Goal: Task Accomplishment & Management: Complete application form

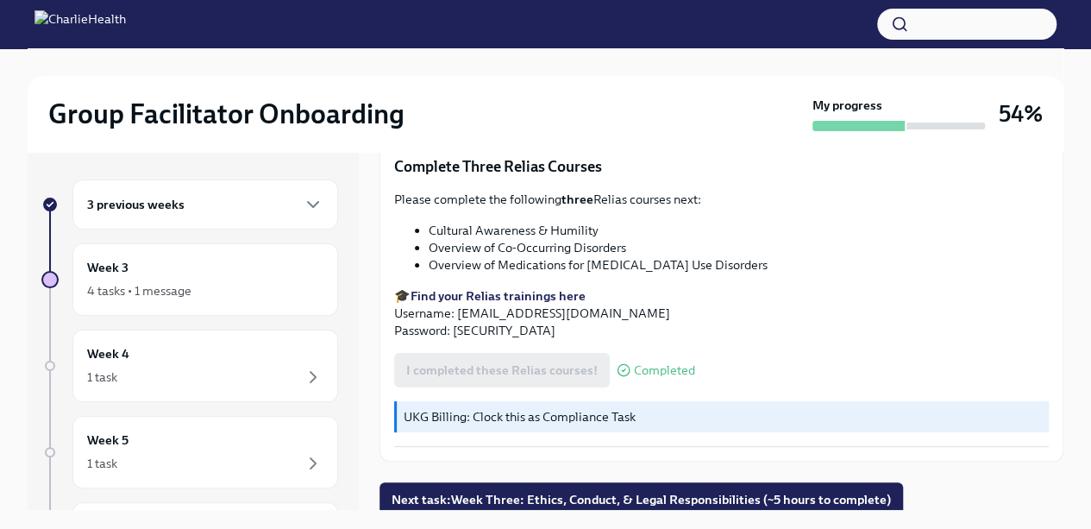
scroll to position [29, 0]
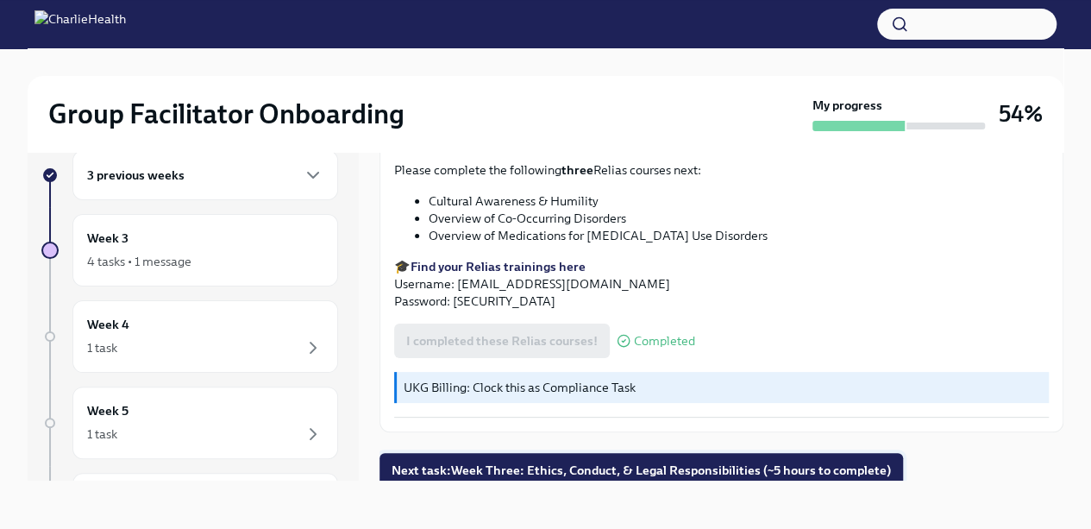
click at [426, 475] on button "Next task : Week Three: Ethics, Conduct, & Legal Responsibilities (~5 hours to …" at bounding box center [642, 470] width 524 height 35
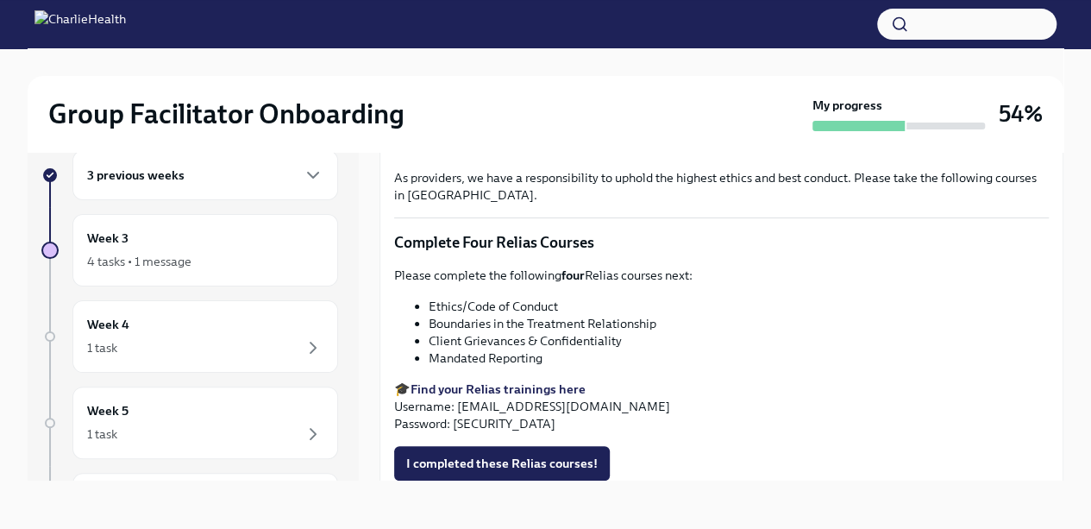
scroll to position [709, 0]
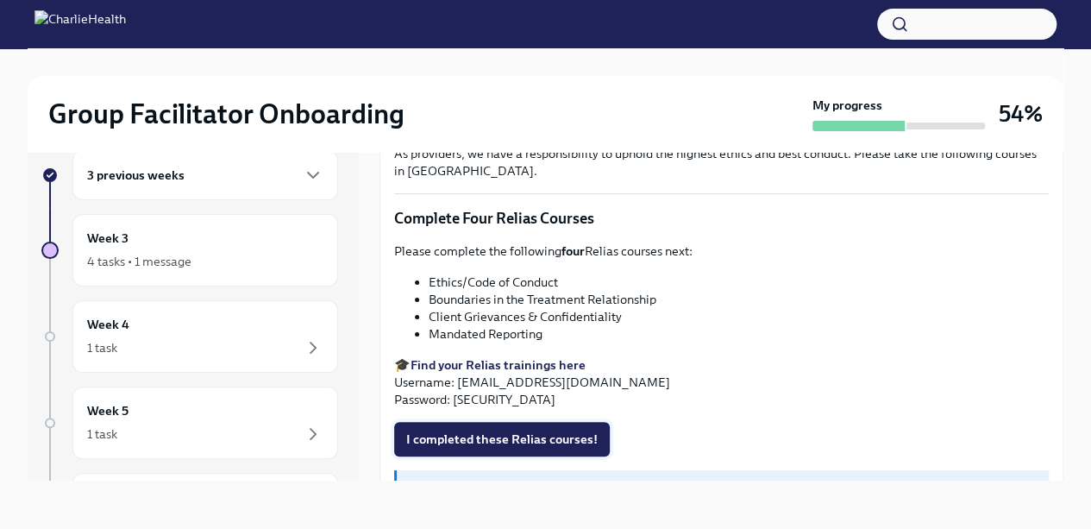
click at [424, 430] on span "I completed these Relias courses!" at bounding box center [502, 438] width 192 height 17
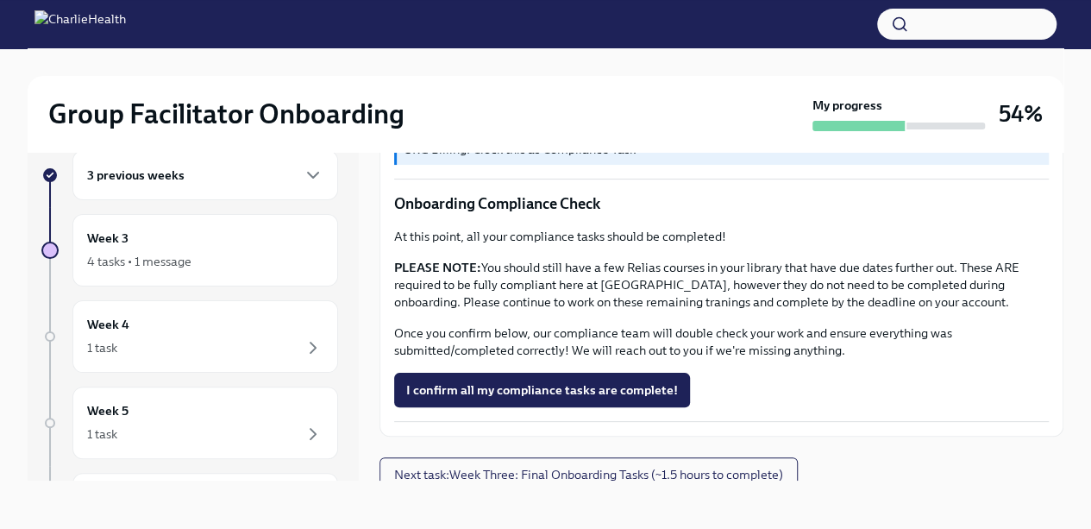
scroll to position [0, 0]
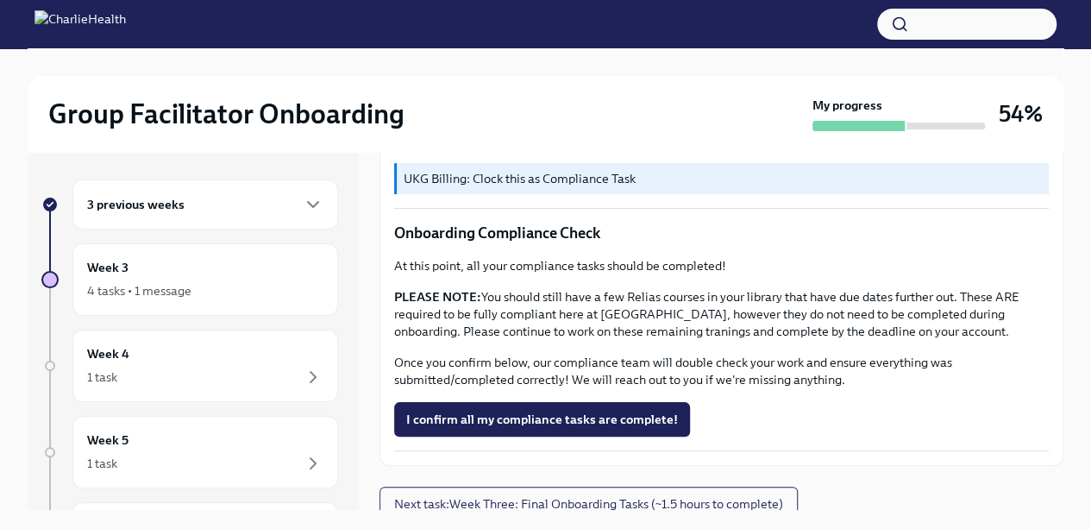
click at [114, 209] on h6 "3 previous weeks" at bounding box center [135, 204] width 97 height 19
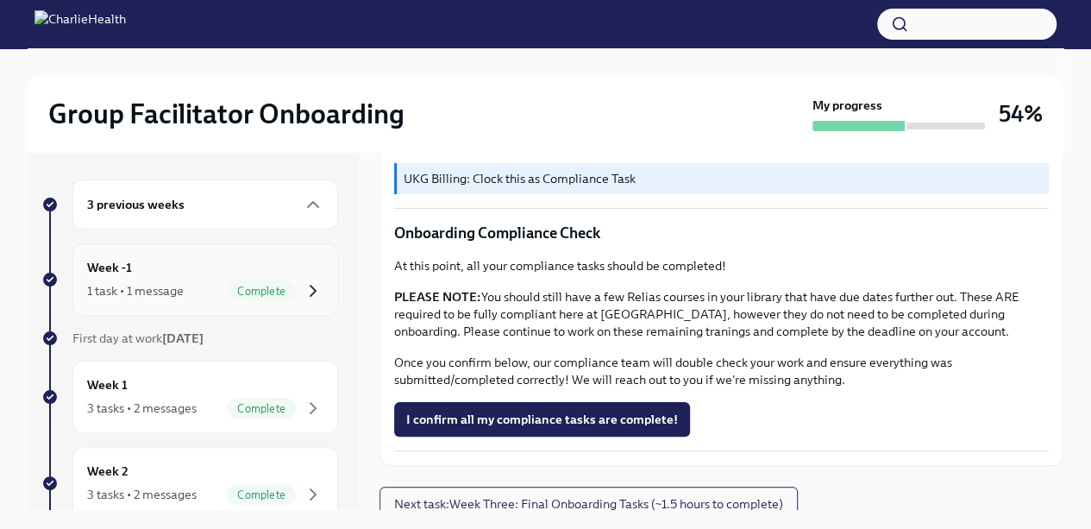
click at [303, 297] on icon "button" at bounding box center [313, 290] width 21 height 21
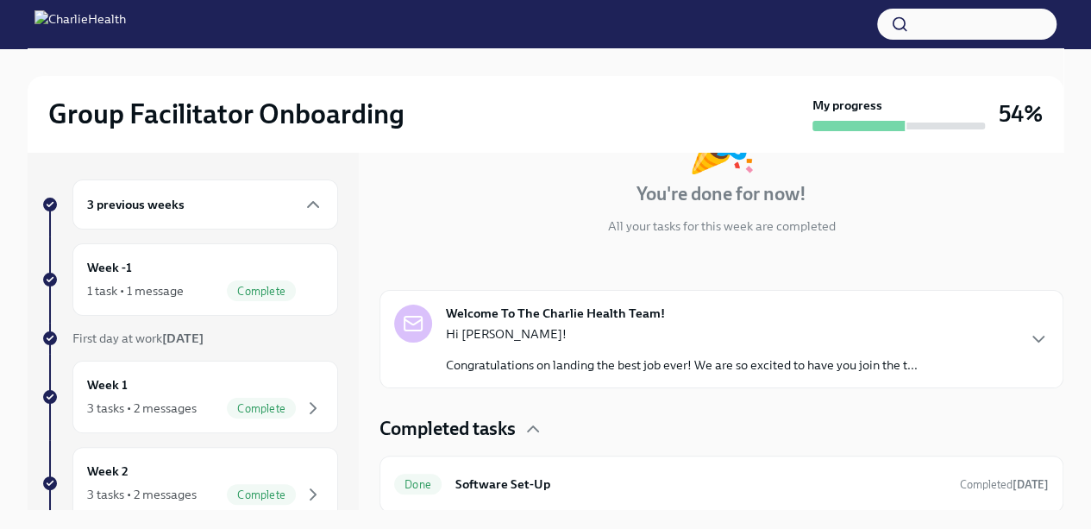
scroll to position [146, 0]
click at [394, 343] on div "Welcome To The Charlie Health Team! Hi [PERSON_NAME]! Congratulations on landin…" at bounding box center [656, 338] width 524 height 69
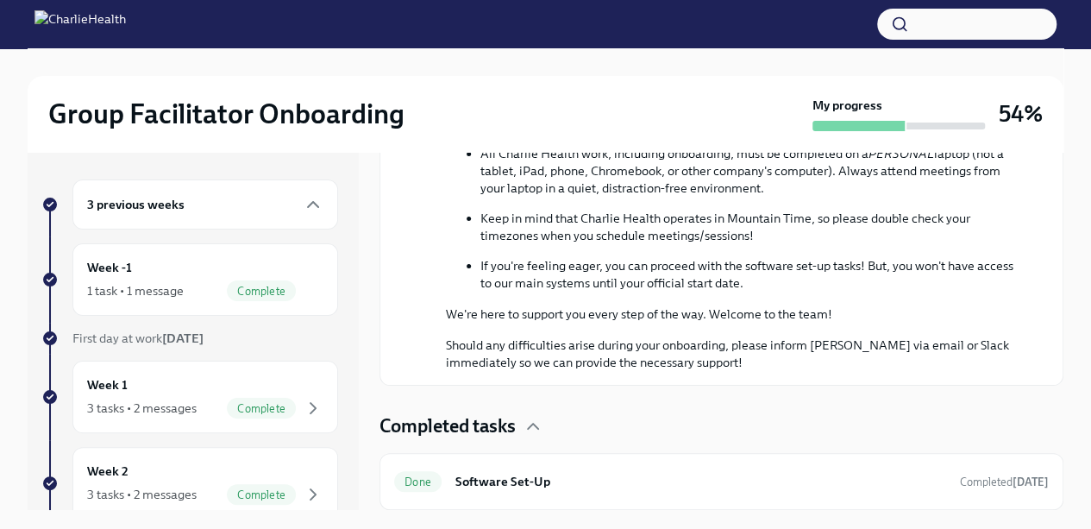
scroll to position [956, 0]
click at [276, 408] on span "Complete" at bounding box center [261, 408] width 69 height 13
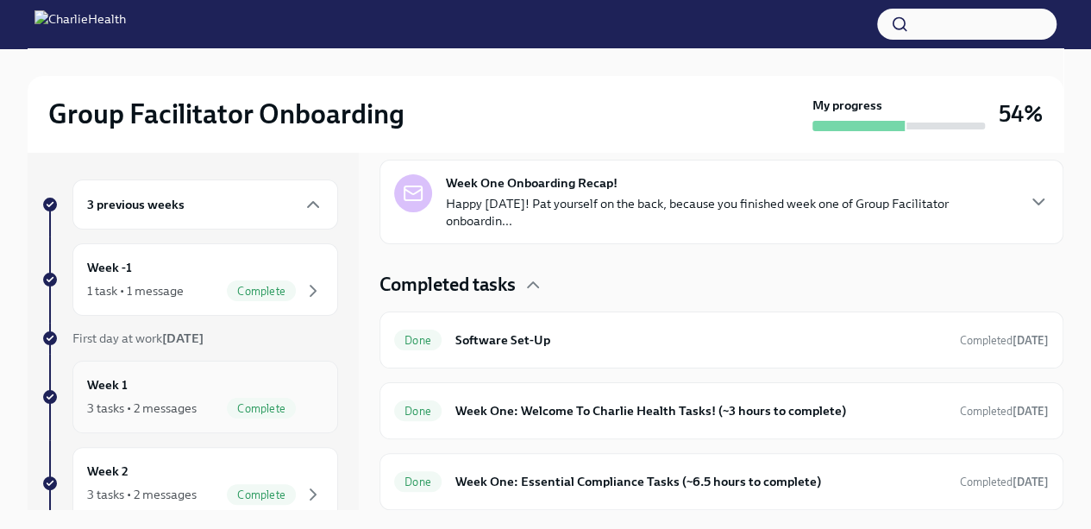
scroll to position [367, 0]
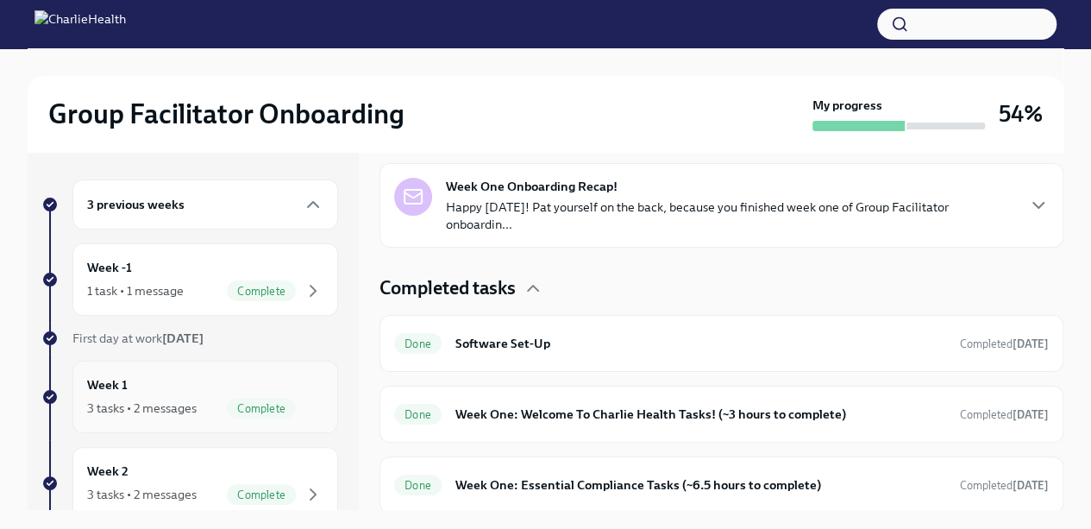
click at [491, 492] on div "Done Week One: Essential Compliance Tasks (~6.5 hours to complete) Completed [D…" at bounding box center [721, 485] width 655 height 28
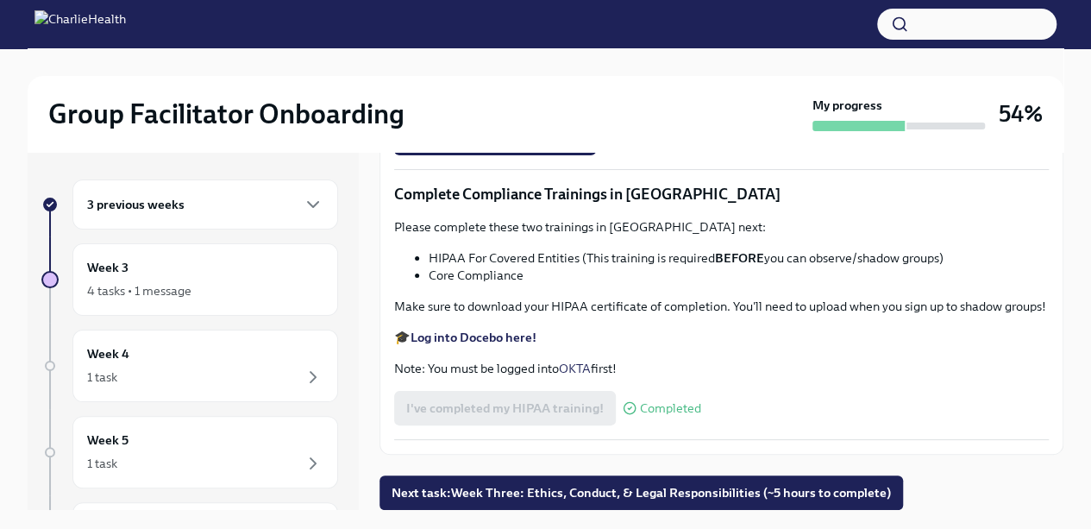
scroll to position [4015, 0]
click at [264, 430] on div "Week 5 1 task" at bounding box center [205, 451] width 236 height 43
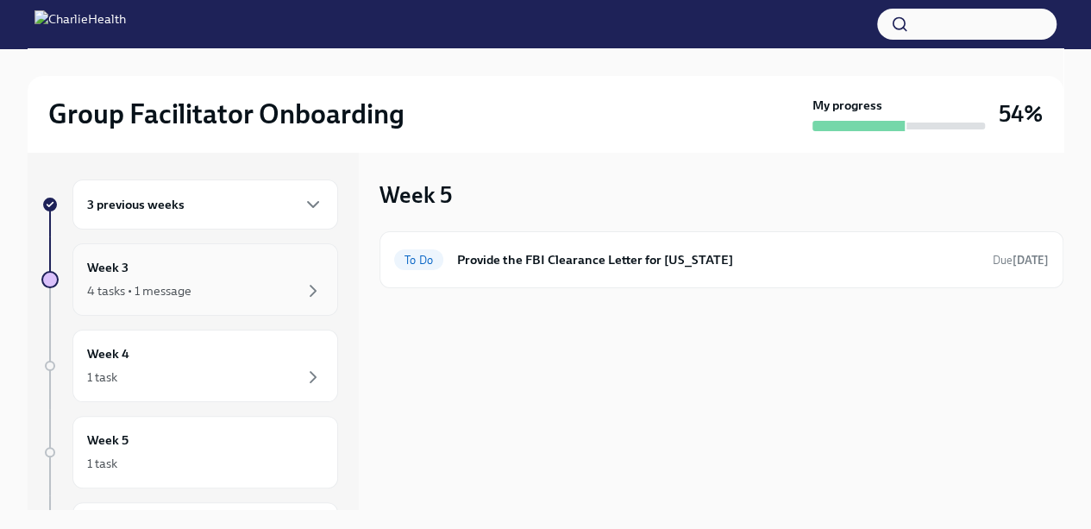
click at [214, 277] on div "Week 3 4 tasks • 1 message" at bounding box center [205, 279] width 236 height 43
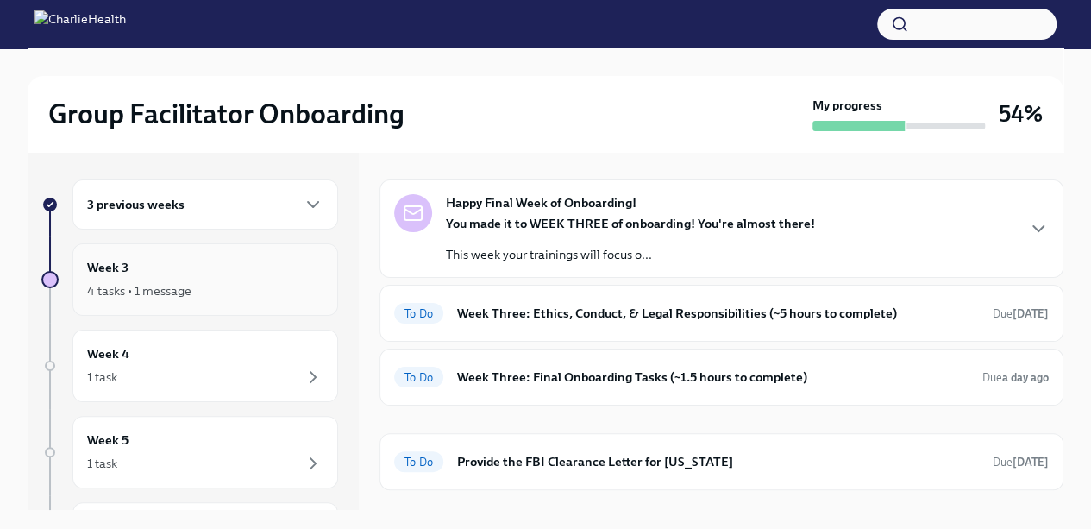
scroll to position [83, 0]
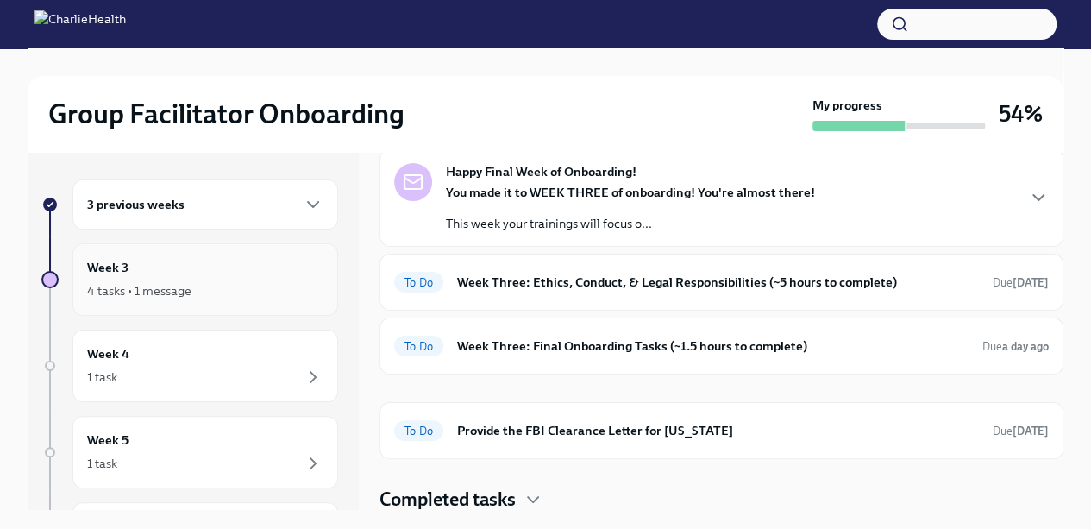
click at [405, 341] on span "To Do" at bounding box center [418, 346] width 49 height 13
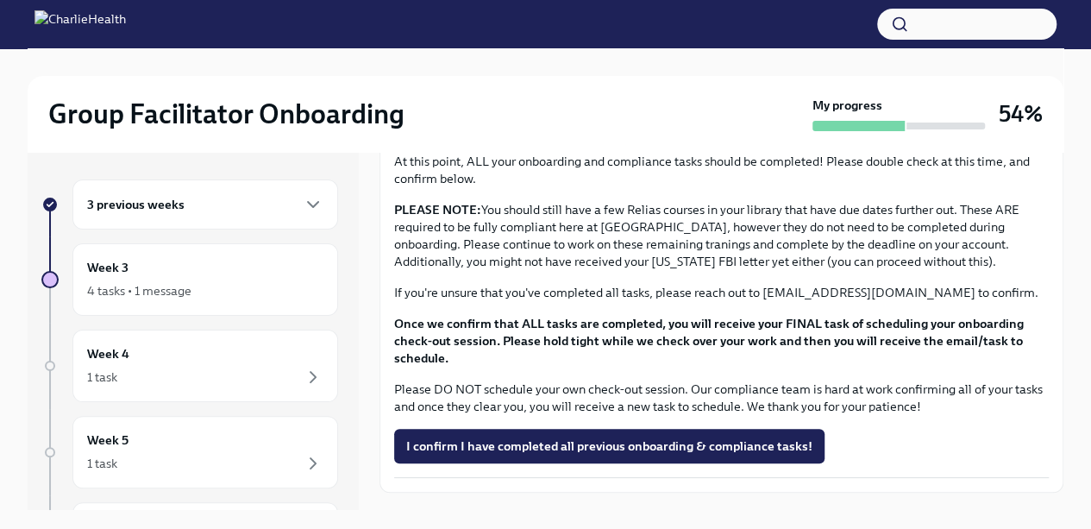
scroll to position [1415, 0]
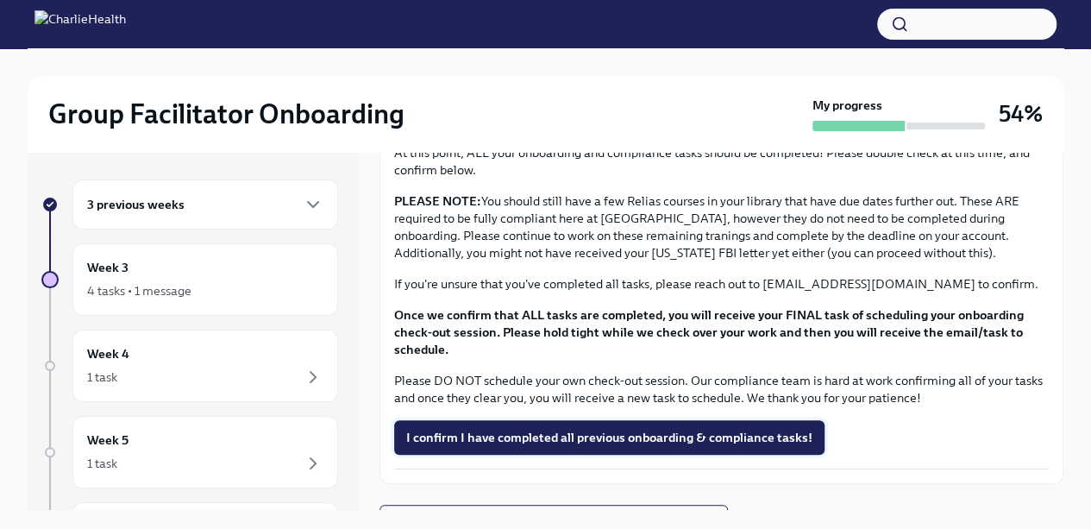
click at [441, 431] on span "I confirm I have completed all previous onboarding & compliance tasks!" at bounding box center [609, 437] width 406 height 17
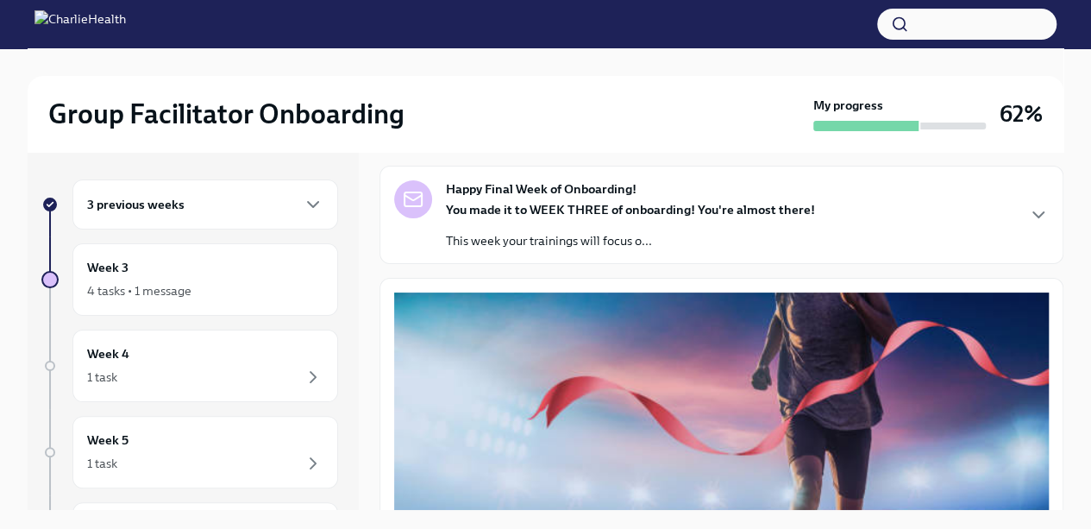
scroll to position [0, 0]
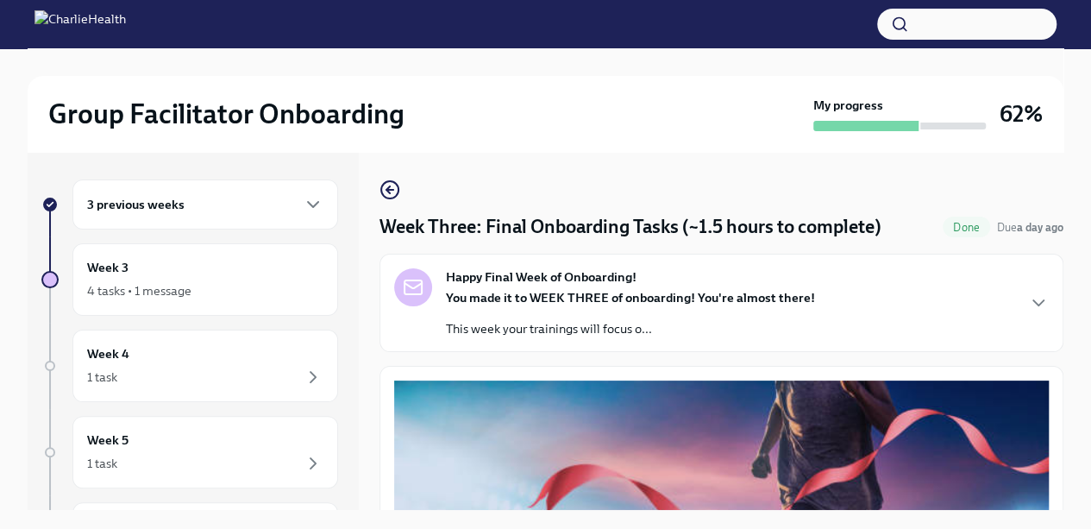
click at [204, 214] on div "3 previous weeks" at bounding box center [205, 204] width 266 height 50
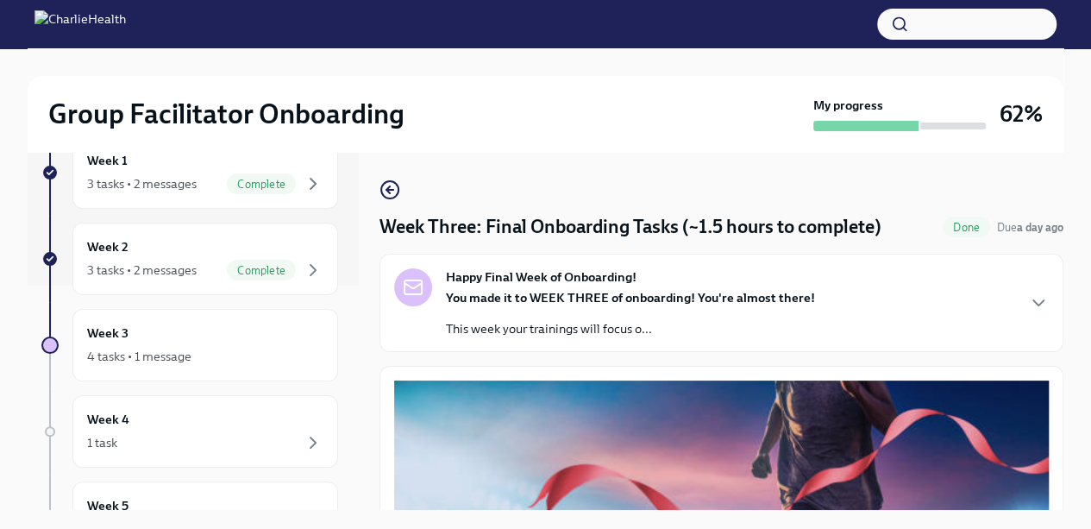
scroll to position [252, 0]
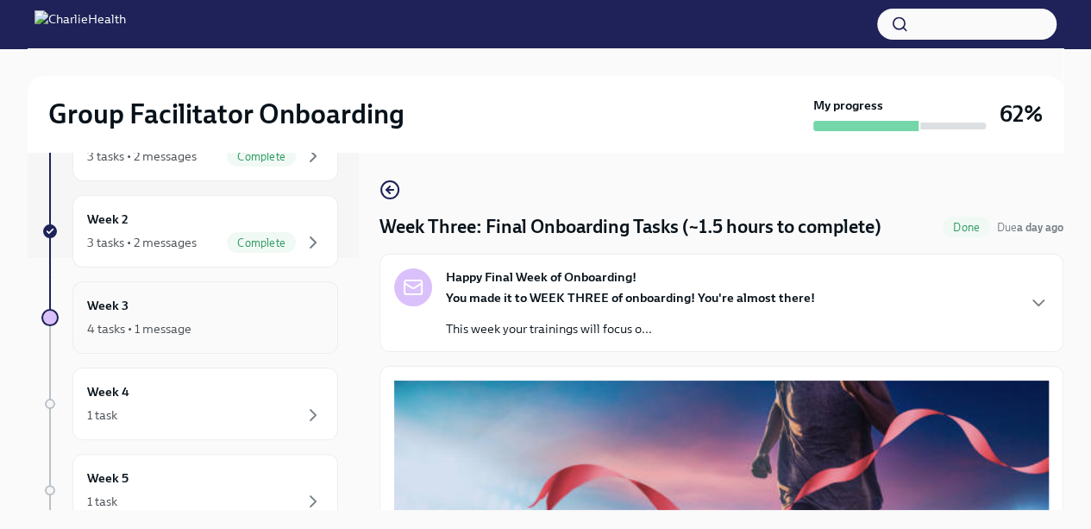
click at [204, 311] on div "Week 3 4 tasks • 1 message" at bounding box center [205, 317] width 236 height 43
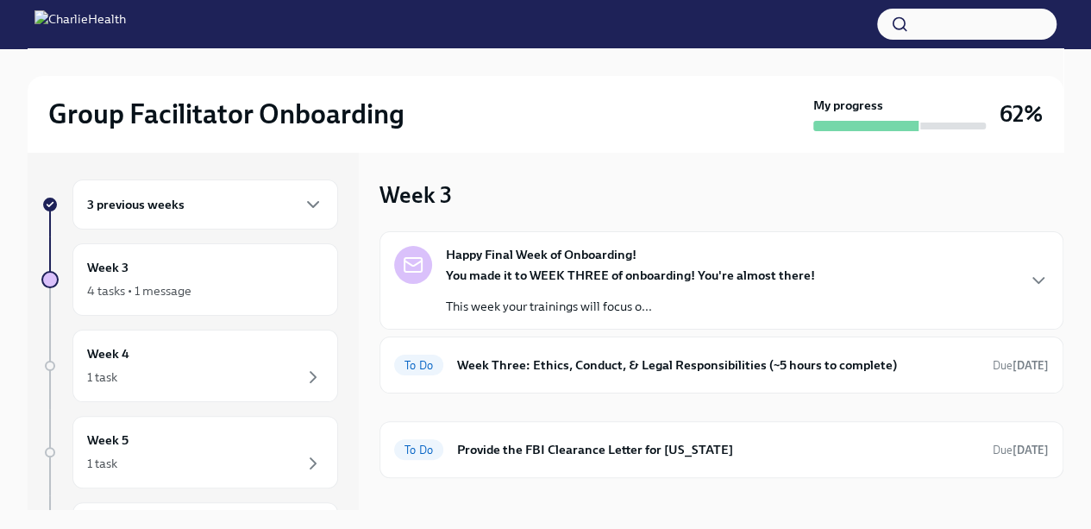
scroll to position [19, 0]
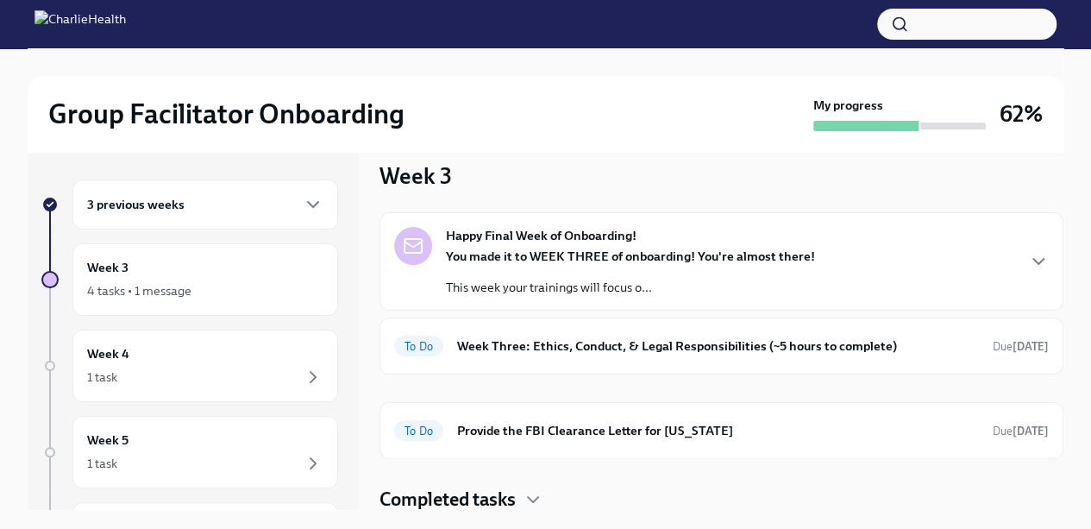
click at [408, 354] on div "To Do" at bounding box center [418, 346] width 49 height 21
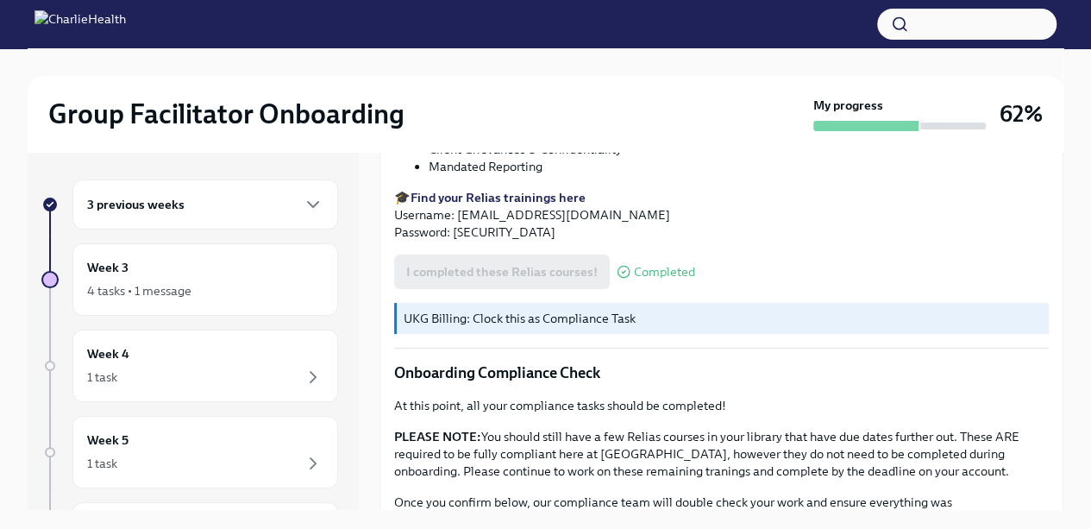
scroll to position [1046, 0]
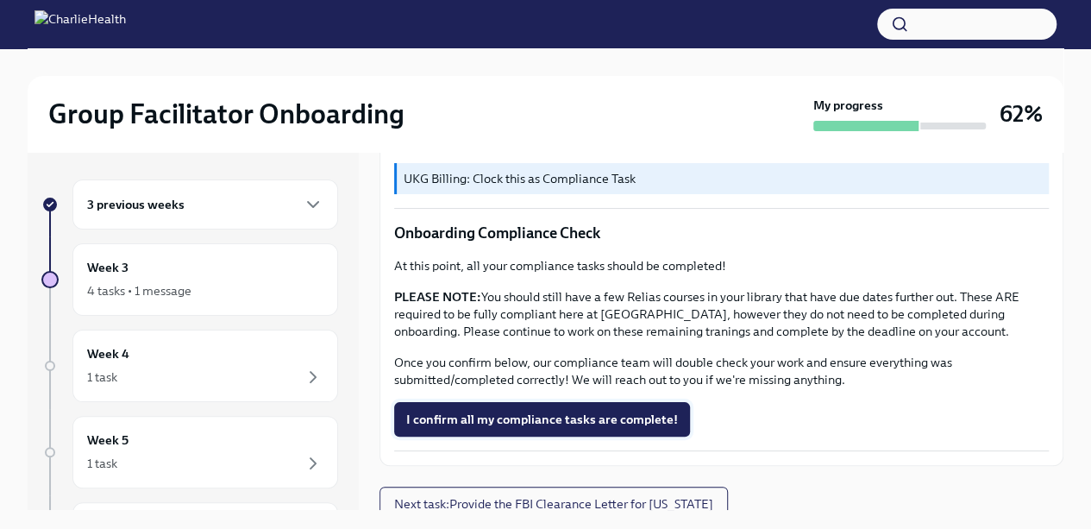
click at [429, 414] on span "I confirm all my compliance tasks are complete!" at bounding box center [542, 419] width 272 height 17
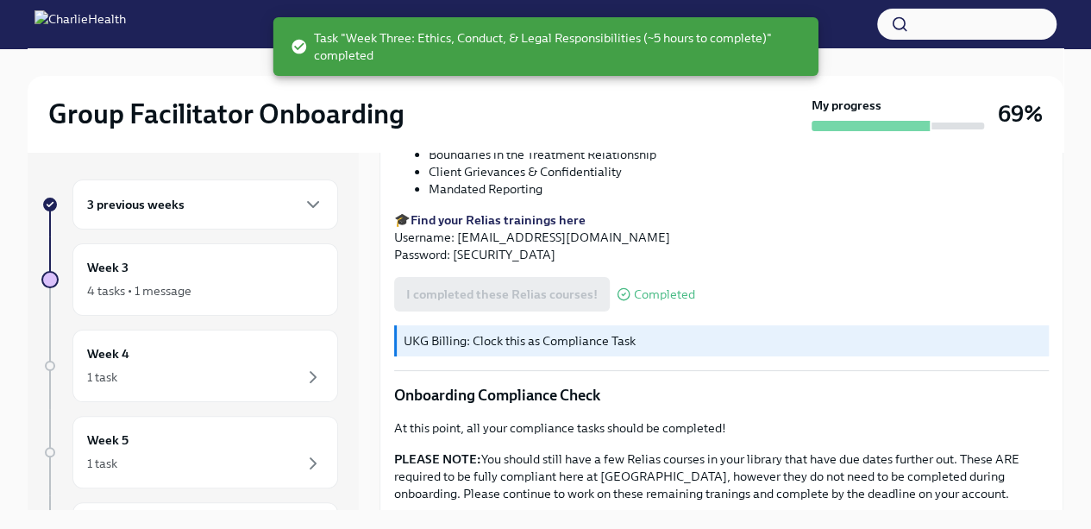
click at [463, 393] on p "Onboarding Compliance Check" at bounding box center [721, 395] width 655 height 21
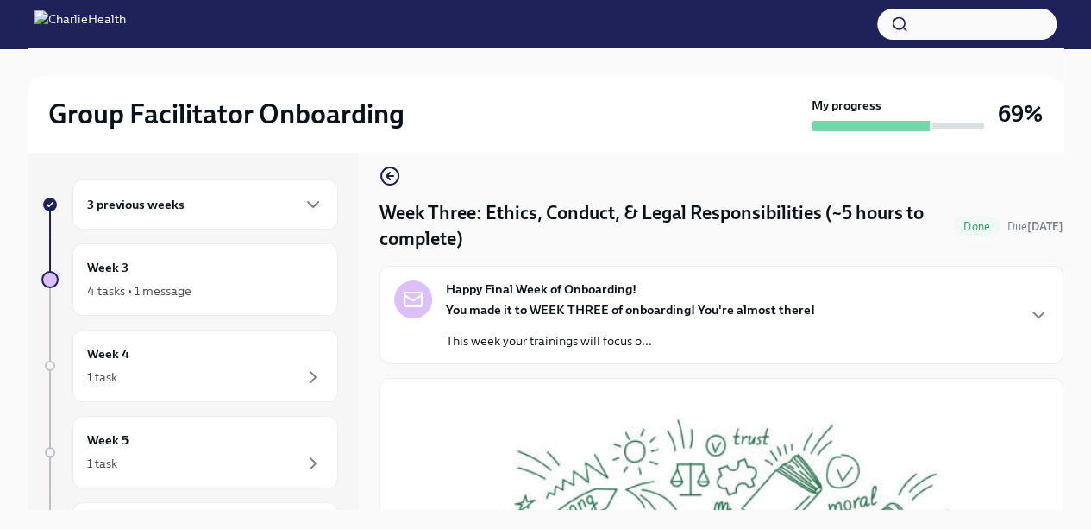
scroll to position [0, 0]
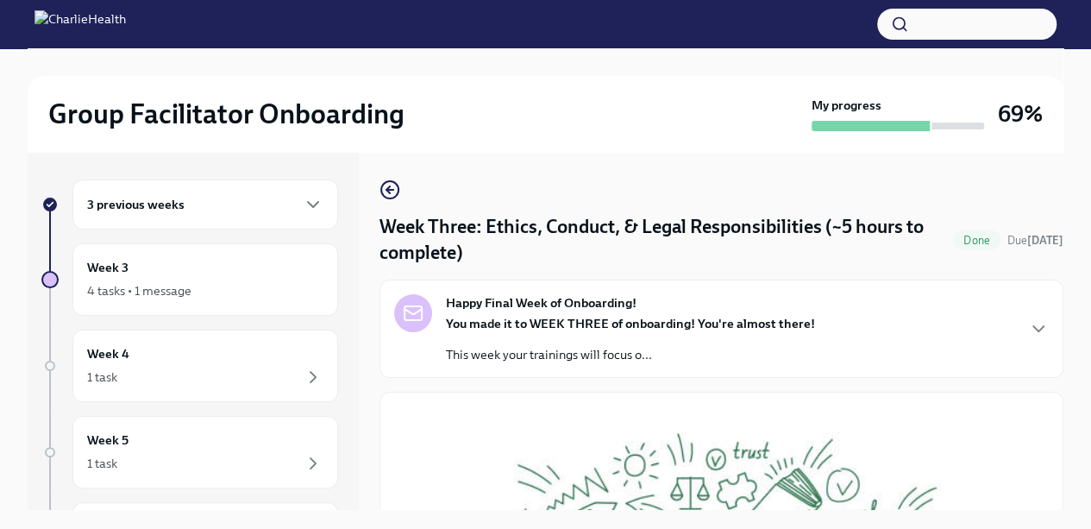
click at [388, 190] on icon "button" at bounding box center [389, 190] width 7 height 0
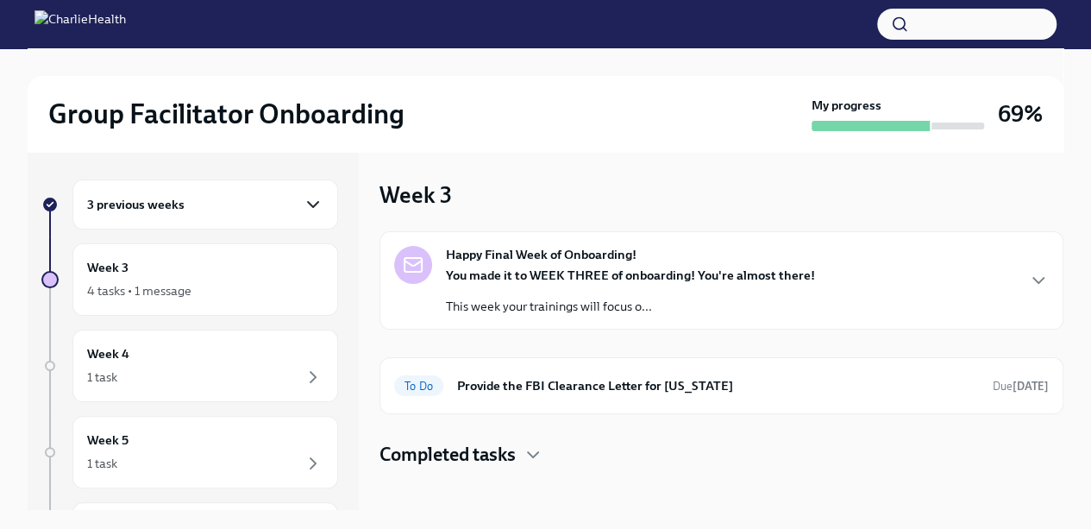
click at [303, 200] on icon "button" at bounding box center [313, 204] width 21 height 21
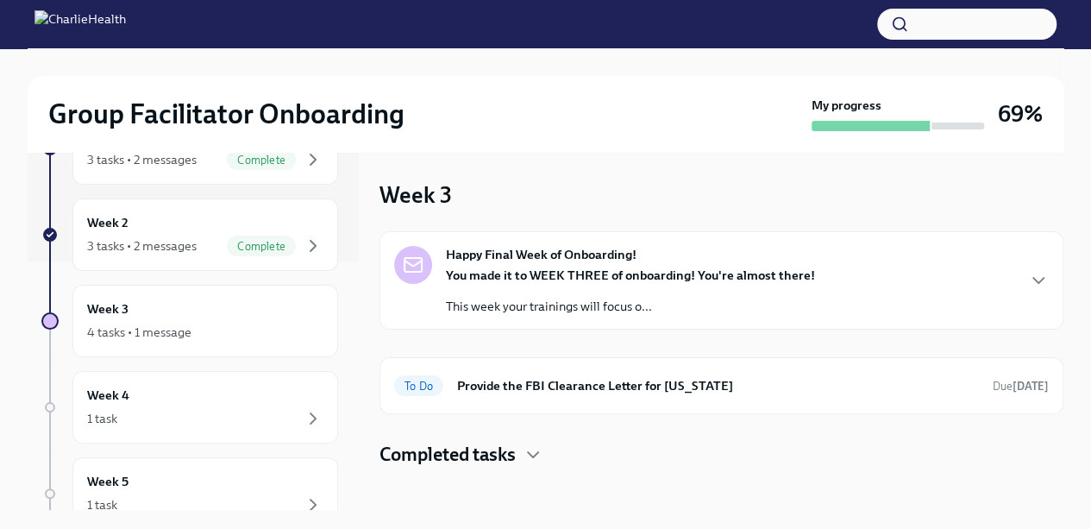
scroll to position [250, 0]
click at [129, 323] on div "4 tasks • 1 message" at bounding box center [139, 330] width 104 height 17
click at [101, 325] on div "4 tasks • 1 message" at bounding box center [139, 330] width 104 height 17
click at [419, 315] on div "Happy Final Week of Onboarding! You made it to WEEK THREE of onboarding! You're…" at bounding box center [722, 280] width 684 height 98
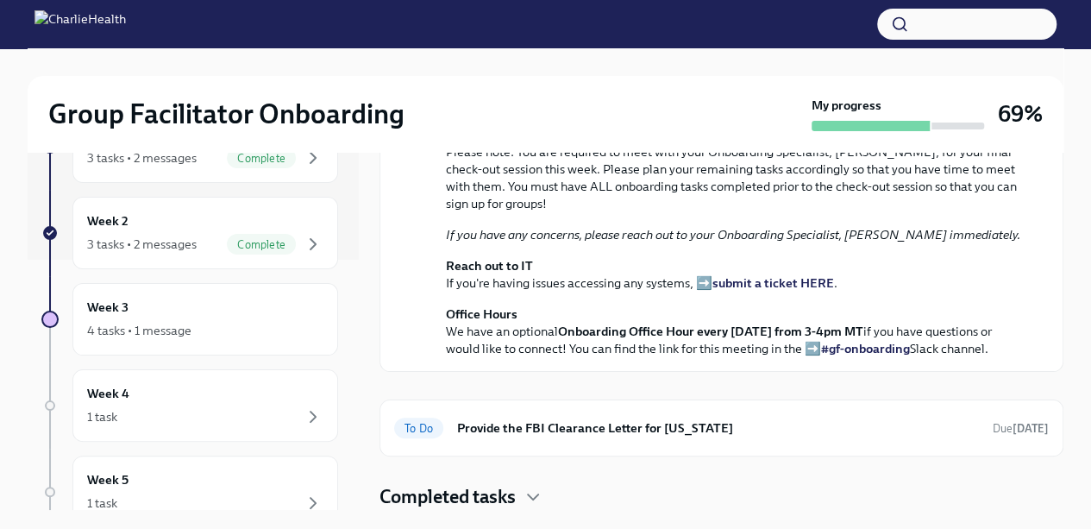
scroll to position [585, 0]
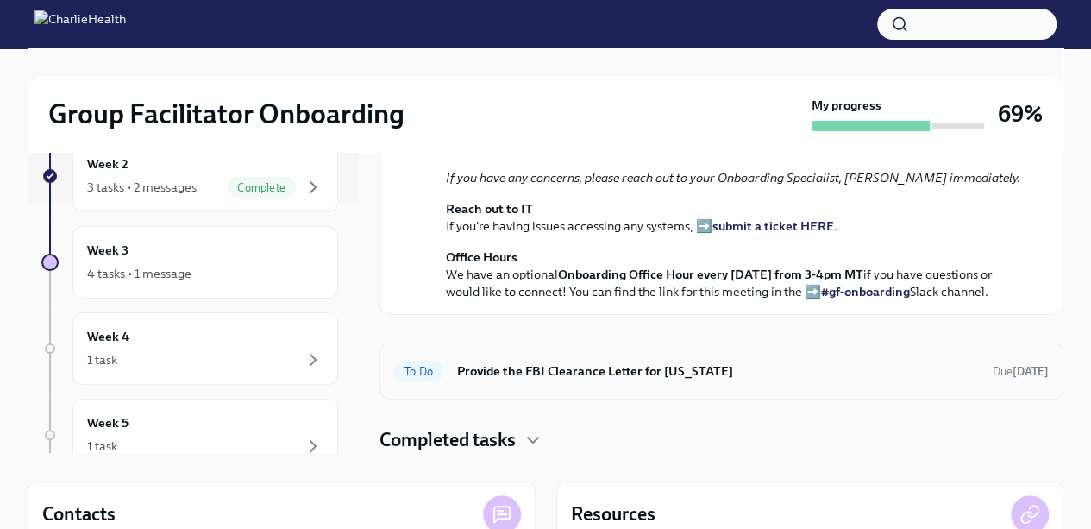
click at [400, 361] on div "To Do Provide the FBI Clearance Letter for [US_STATE] Due [DATE]" at bounding box center [721, 371] width 655 height 28
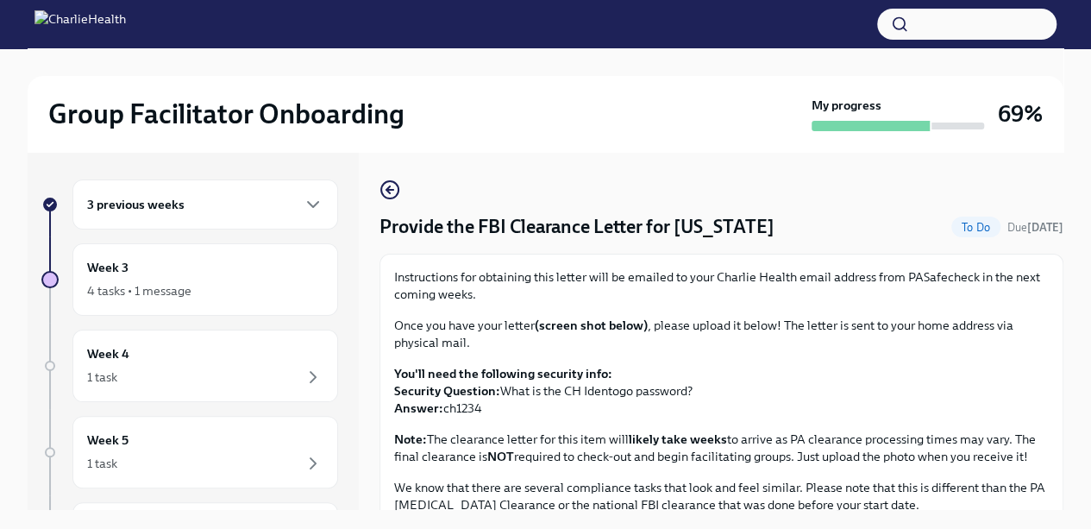
click at [183, 210] on div "3 previous weeks" at bounding box center [205, 204] width 236 height 21
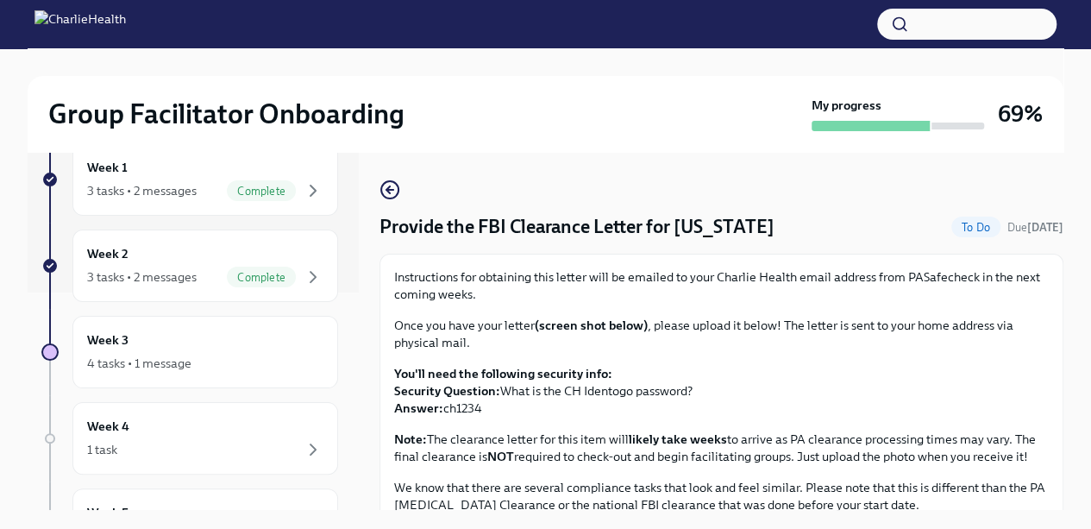
scroll to position [223, 0]
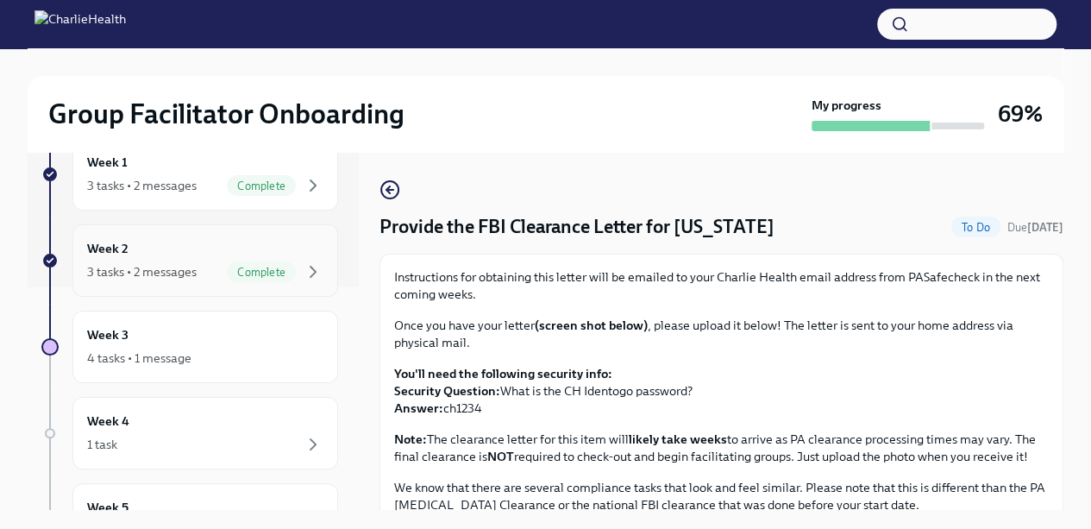
click at [269, 268] on span "Complete" at bounding box center [261, 272] width 69 height 13
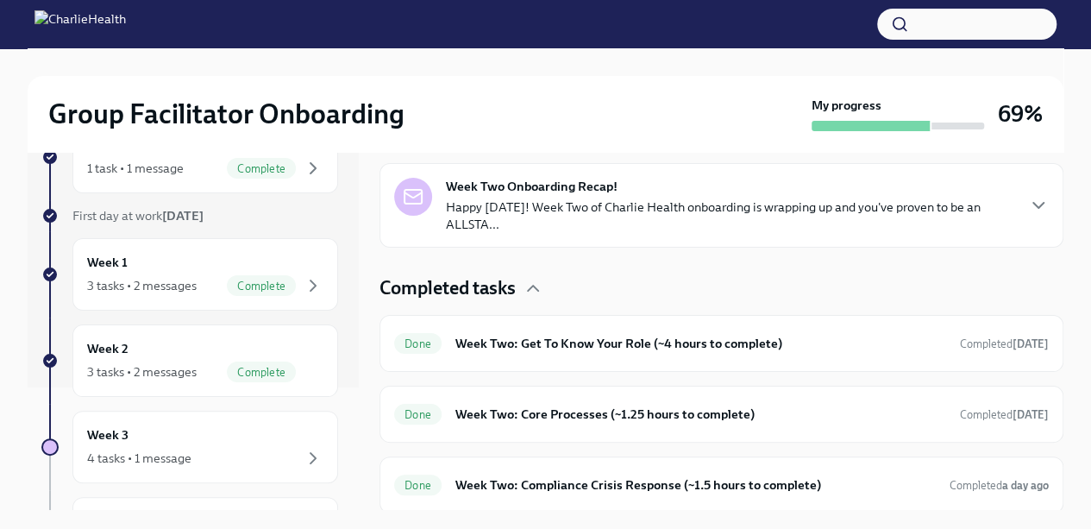
scroll to position [124, 0]
click at [218, 446] on div "4 tasks • 1 message" at bounding box center [205, 456] width 236 height 21
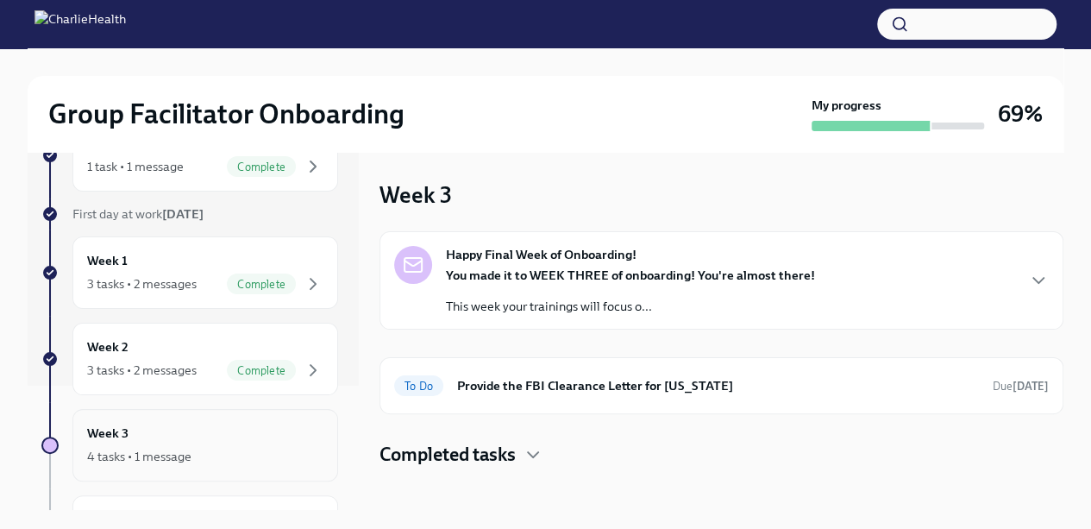
click at [393, 460] on h4 "Completed tasks" at bounding box center [448, 455] width 136 height 26
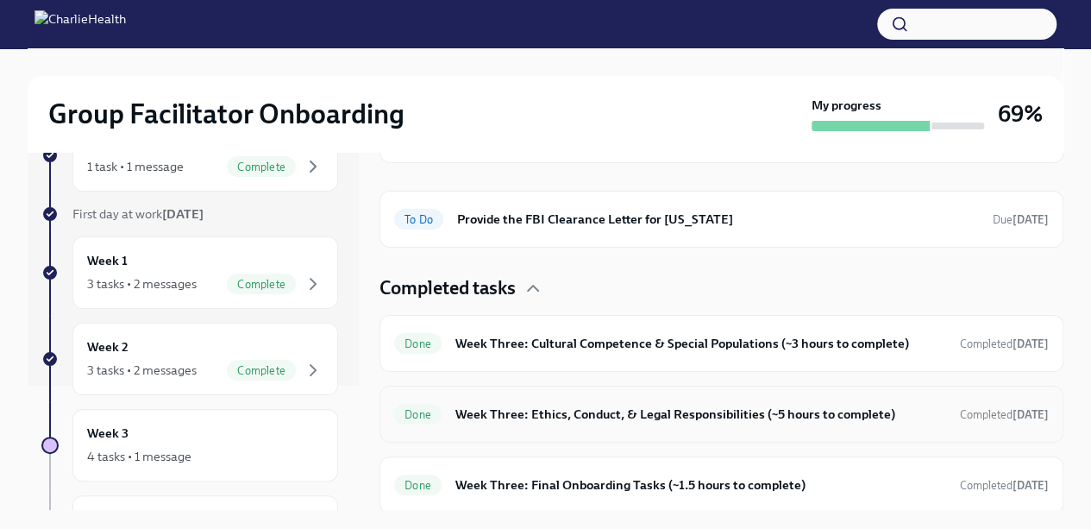
click at [847, 406] on h6 "Week Three: Ethics, Conduct, & Legal Responsibilities (~5 hours to complete)" at bounding box center [700, 414] width 491 height 19
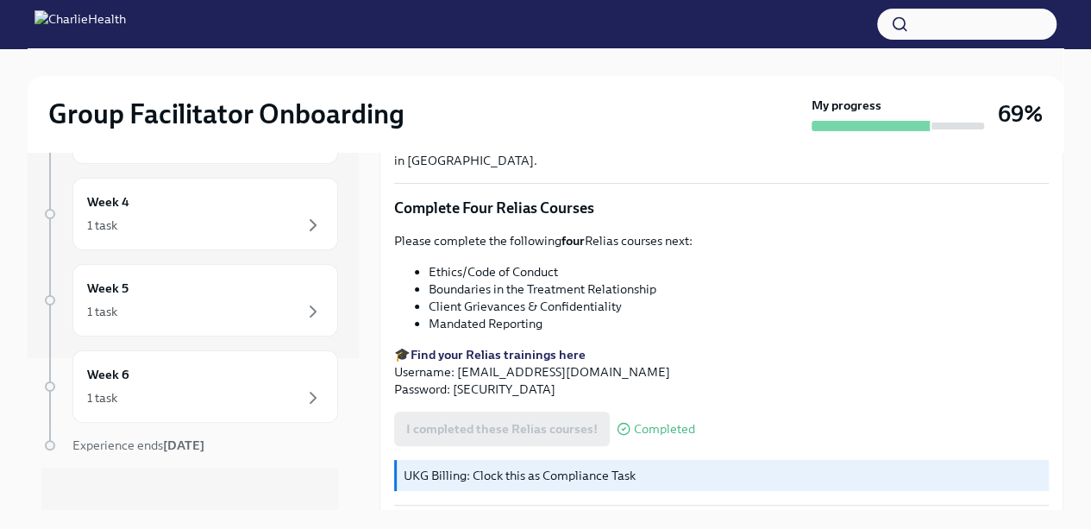
scroll to position [157, 0]
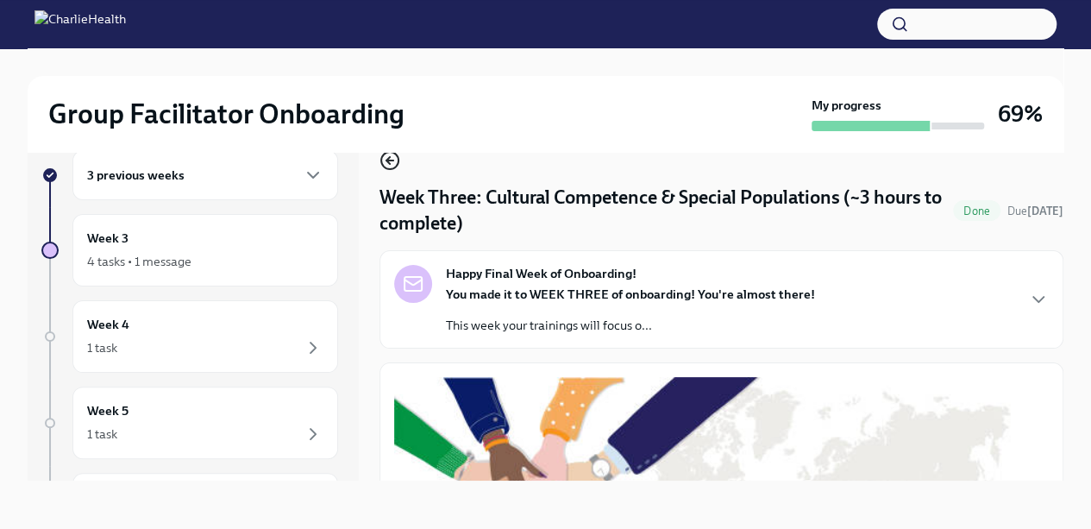
click at [386, 166] on icon "button" at bounding box center [390, 160] width 21 height 21
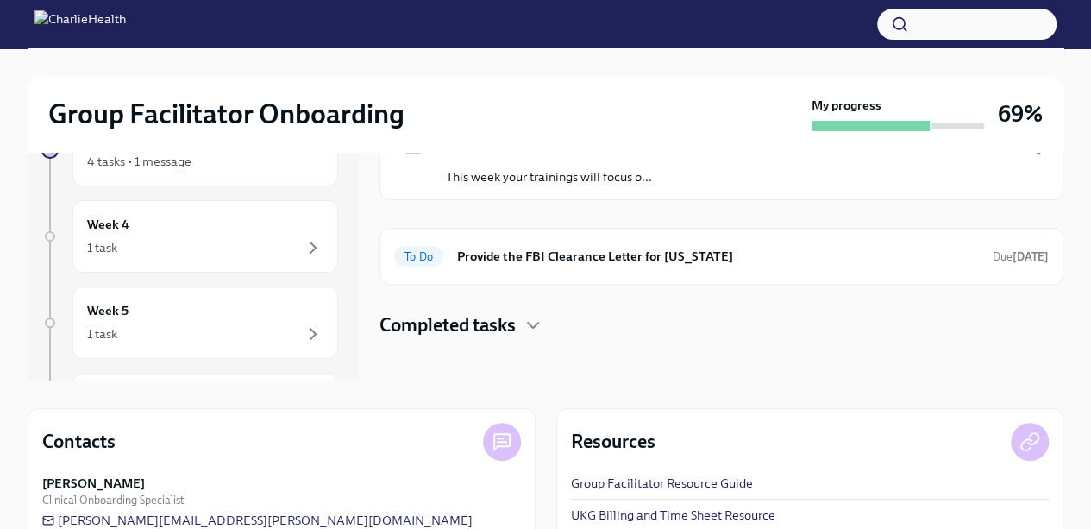
scroll to position [122, 0]
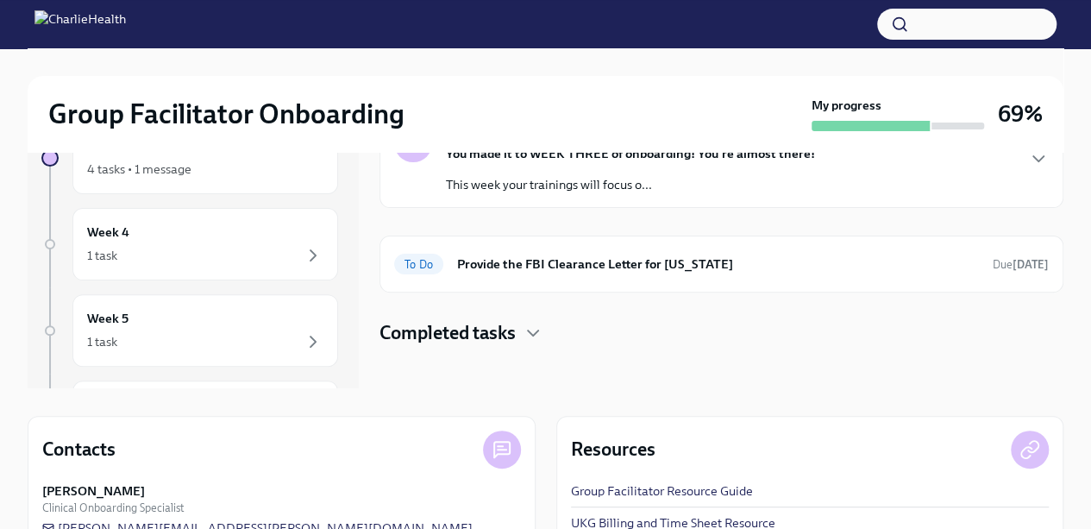
click at [430, 321] on h4 "Completed tasks" at bounding box center [448, 333] width 136 height 26
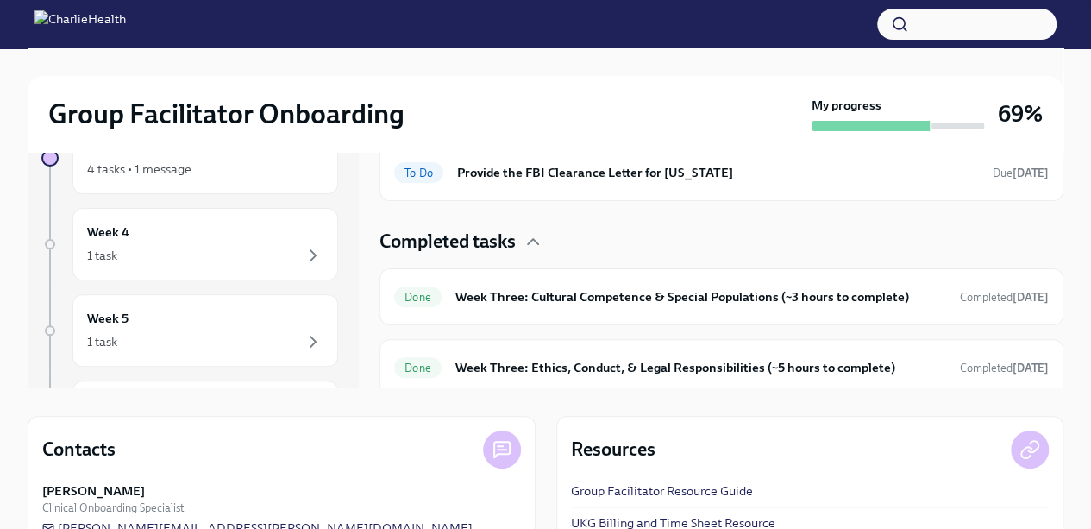
scroll to position [166, 0]
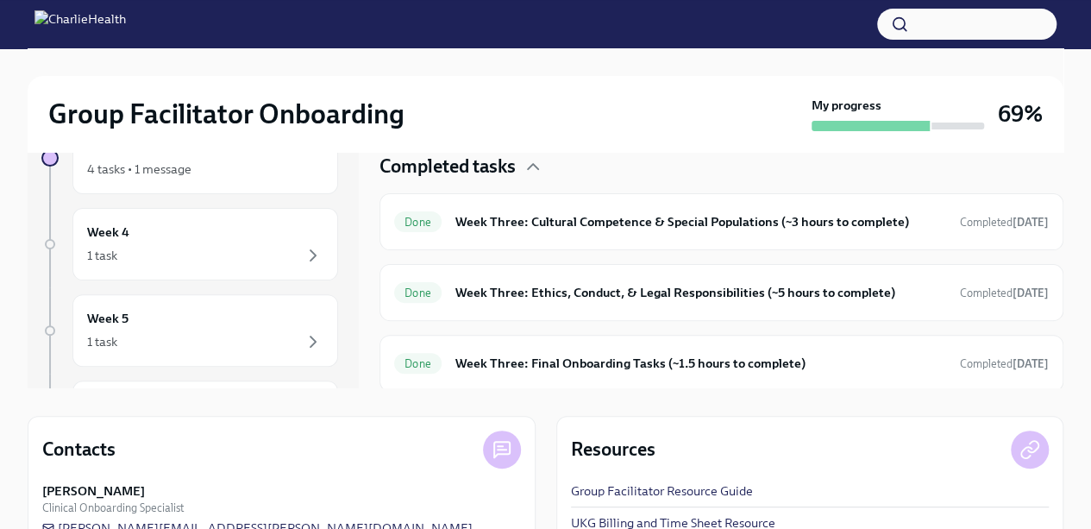
click at [450, 226] on div "Done Week Three: Cultural Competence & Special Populations (~3 hours to complet…" at bounding box center [721, 222] width 655 height 28
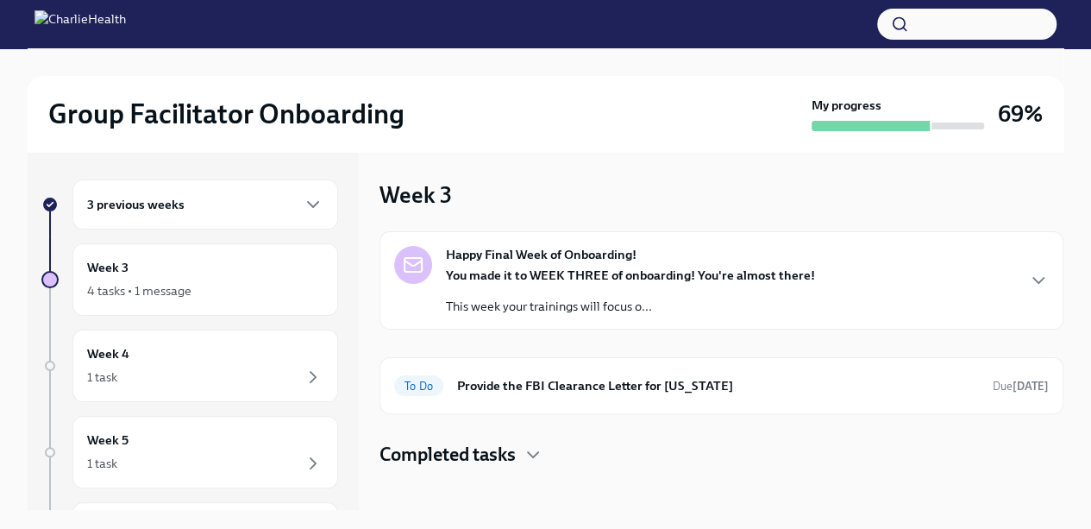
click at [461, 279] on strong "You made it to WEEK THREE of onboarding! You're almost there!" at bounding box center [630, 275] width 369 height 16
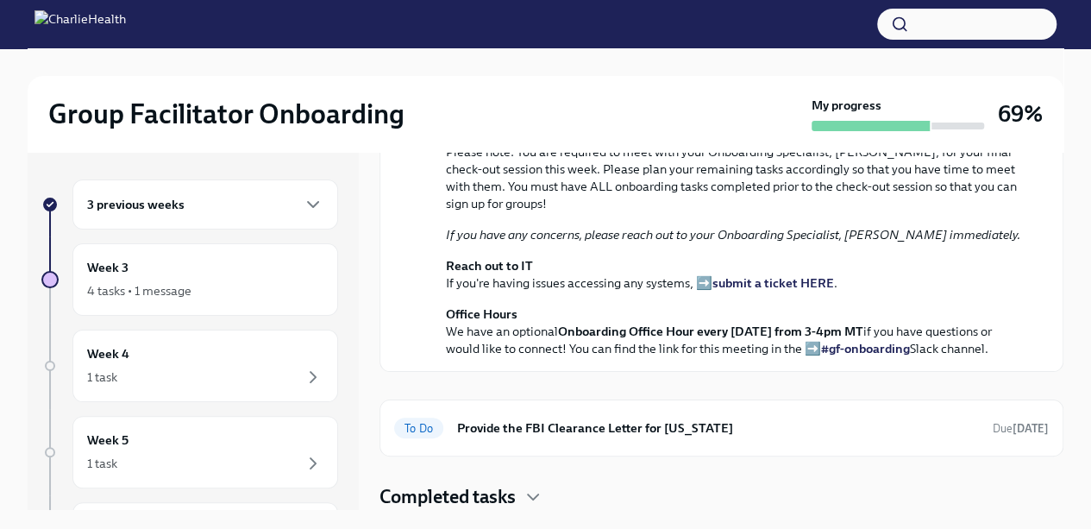
scroll to position [585, 0]
click at [98, 284] on div "4 tasks • 1 message" at bounding box center [139, 290] width 104 height 17
click at [457, 500] on h4 "Completed tasks" at bounding box center [448, 497] width 136 height 26
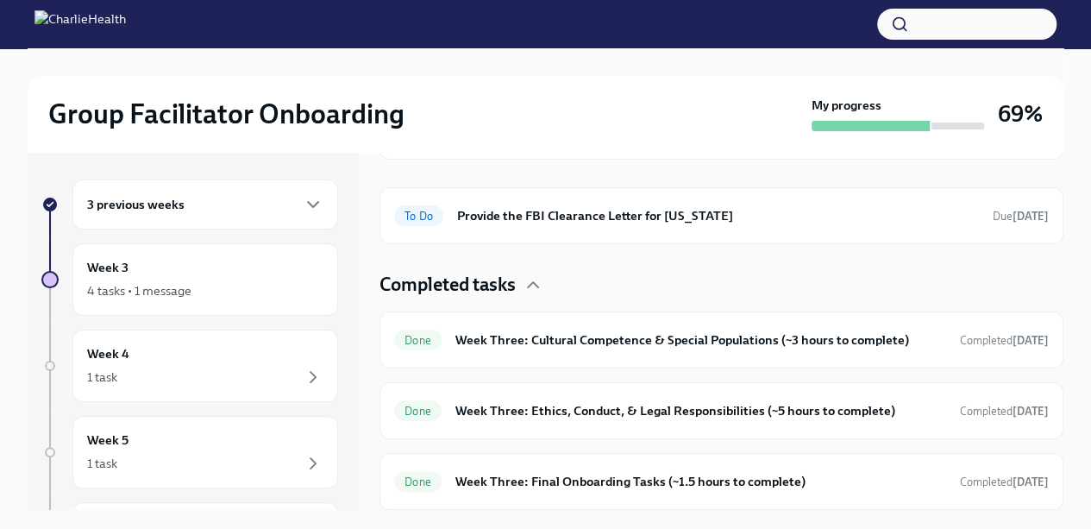
scroll to position [795, 0]
click at [436, 334] on div "Done" at bounding box center [417, 340] width 47 height 21
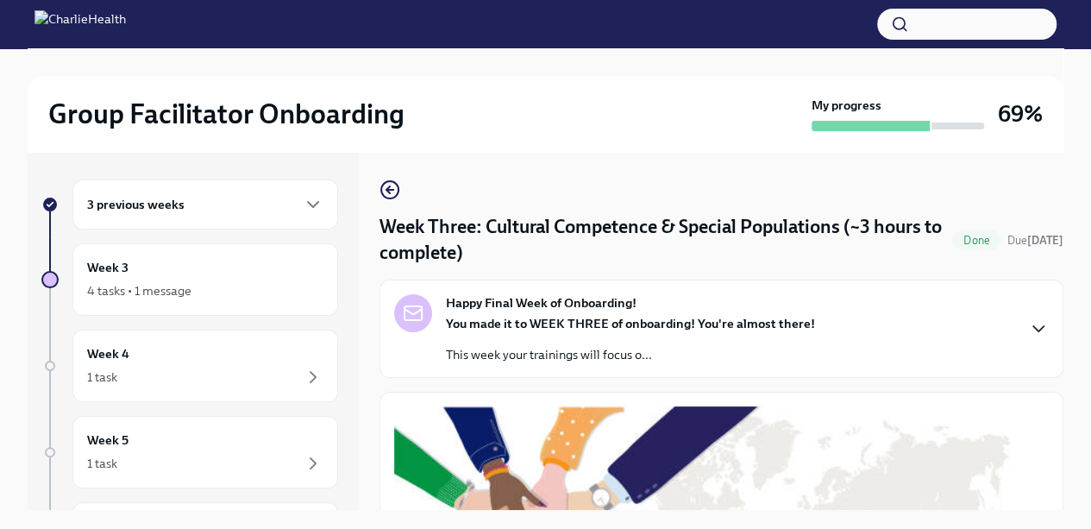
click at [1032, 326] on icon "button" at bounding box center [1038, 328] width 21 height 21
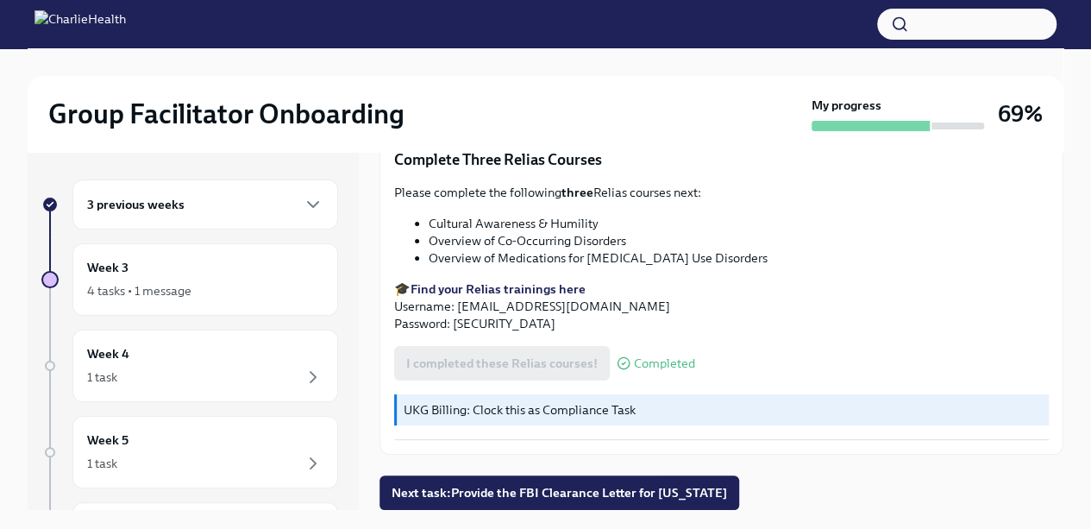
scroll to position [1941, 0]
click at [126, 292] on div "4 tasks • 1 message" at bounding box center [139, 290] width 104 height 17
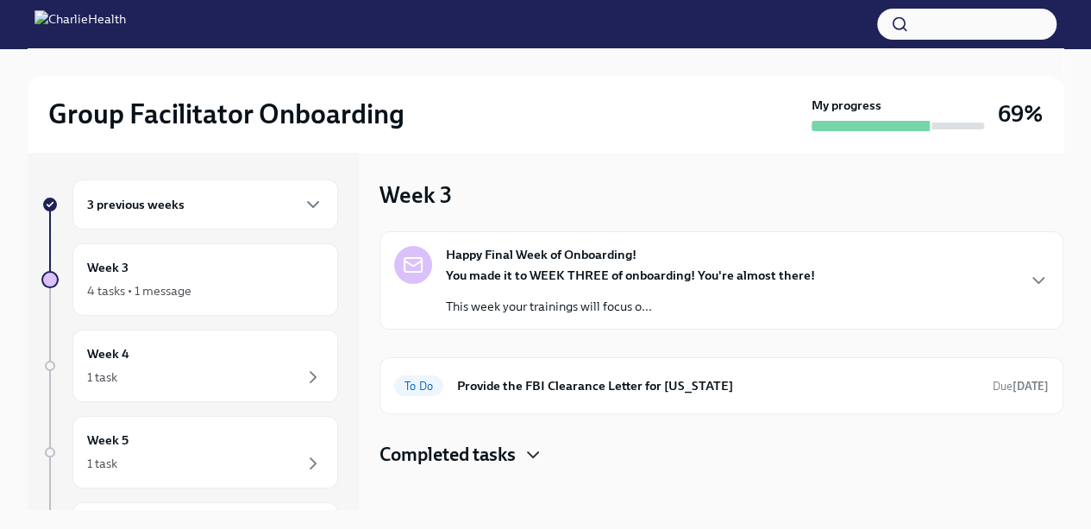
click at [537, 458] on icon "button" at bounding box center [533, 454] width 21 height 21
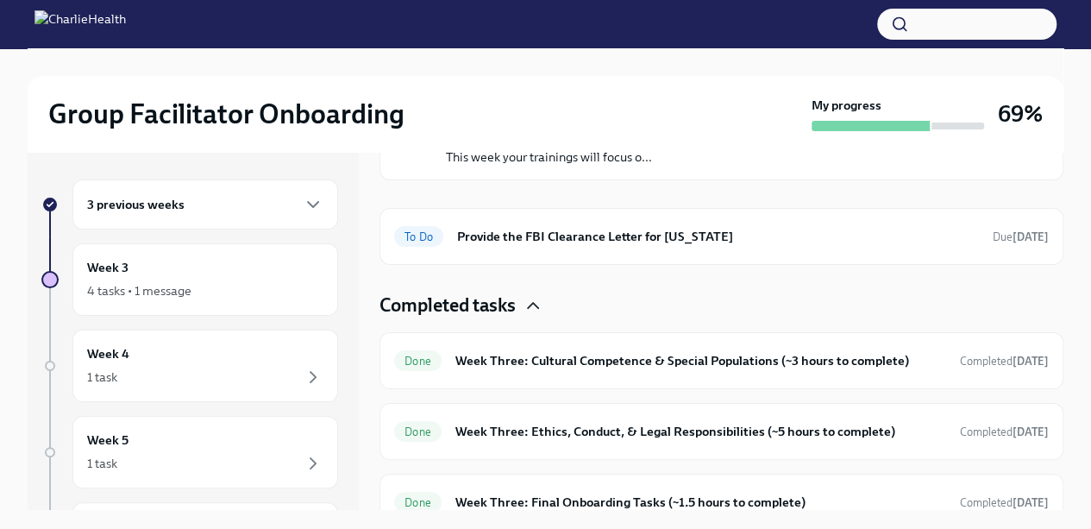
scroll to position [166, 0]
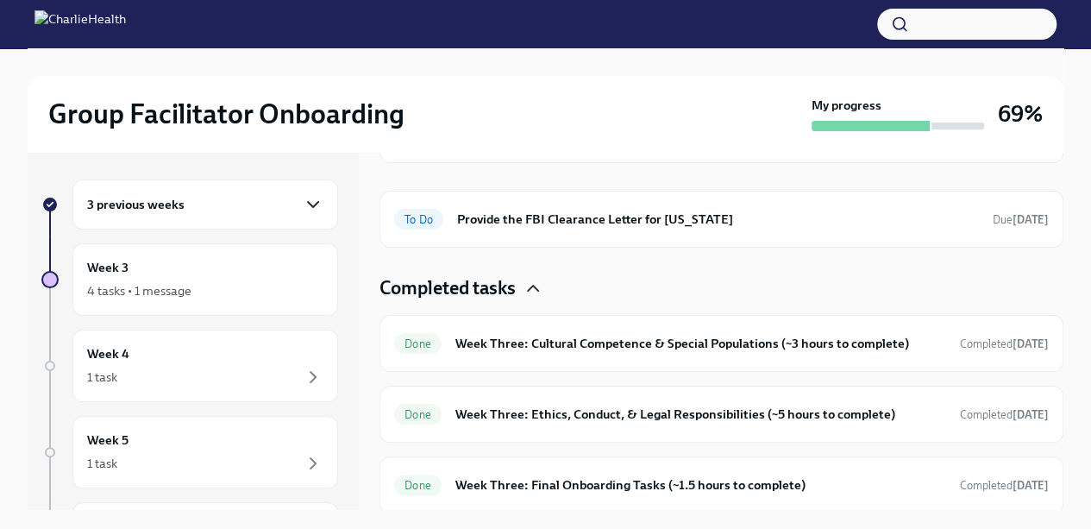
click at [305, 198] on icon "button" at bounding box center [313, 204] width 21 height 21
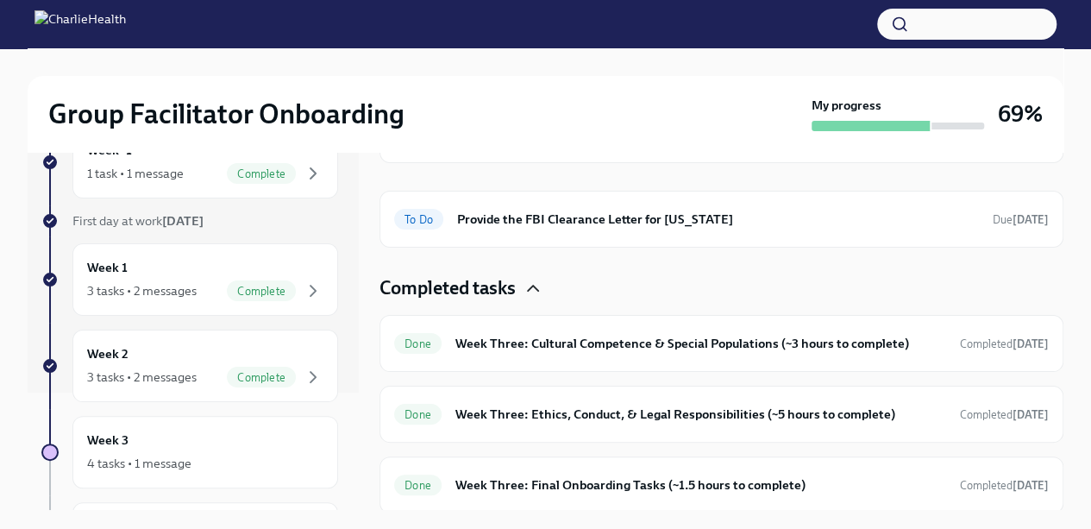
scroll to position [154, 0]
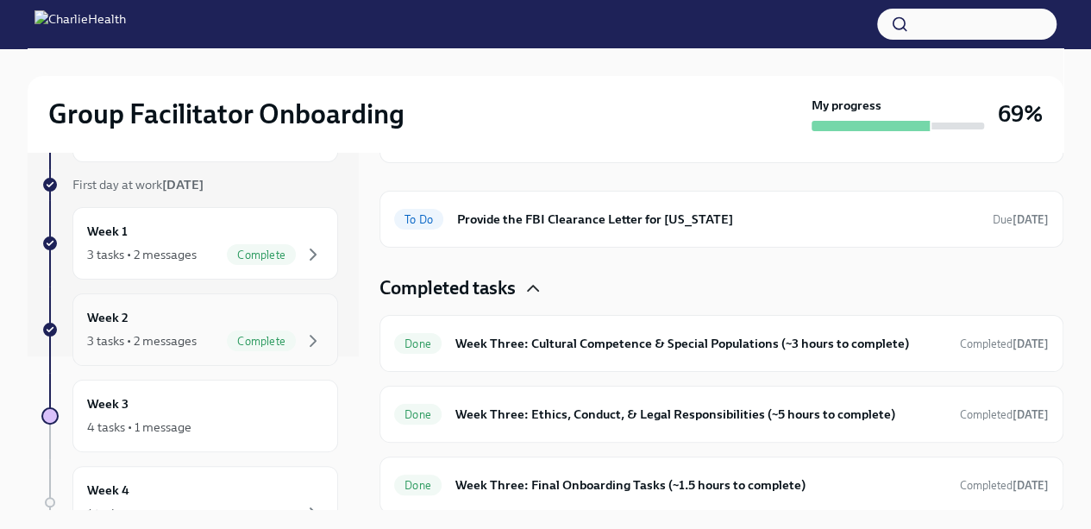
click at [264, 319] on div "Week 2 3 tasks • 2 messages Complete" at bounding box center [205, 329] width 236 height 43
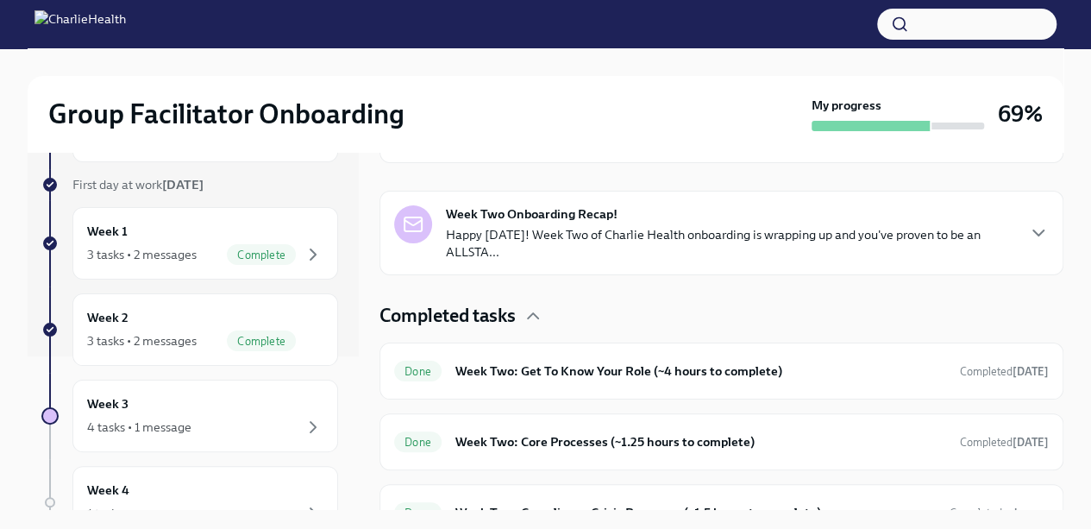
scroll to position [398, 0]
